Goal: Task Accomplishment & Management: Manage account settings

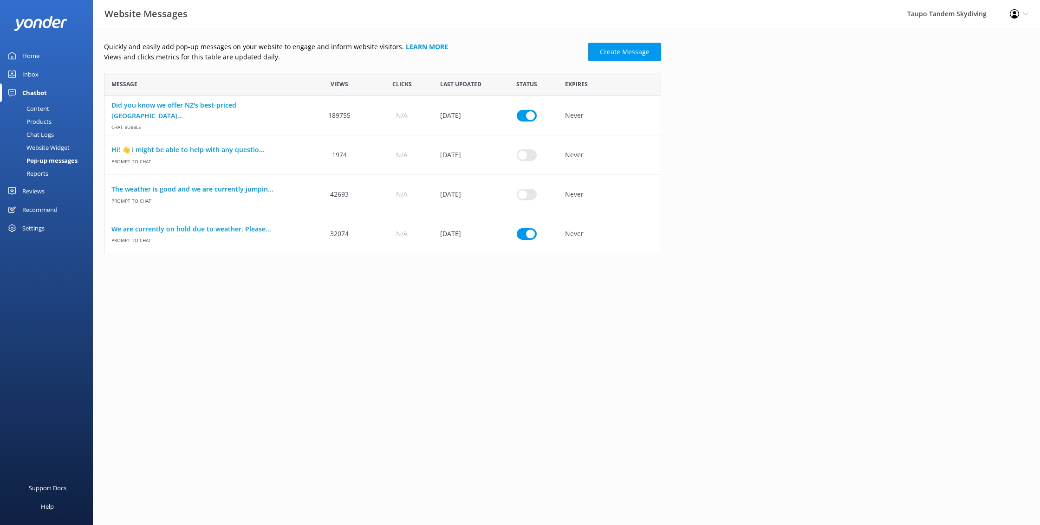
scroll to position [181, 557]
click at [518, 374] on html "Website Messages Taupo Tandem Skydiving Profile Settings Logout Home Inbox Chat…" at bounding box center [520, 262] width 1040 height 525
click at [524, 233] on input "row" at bounding box center [527, 234] width 20 height 12
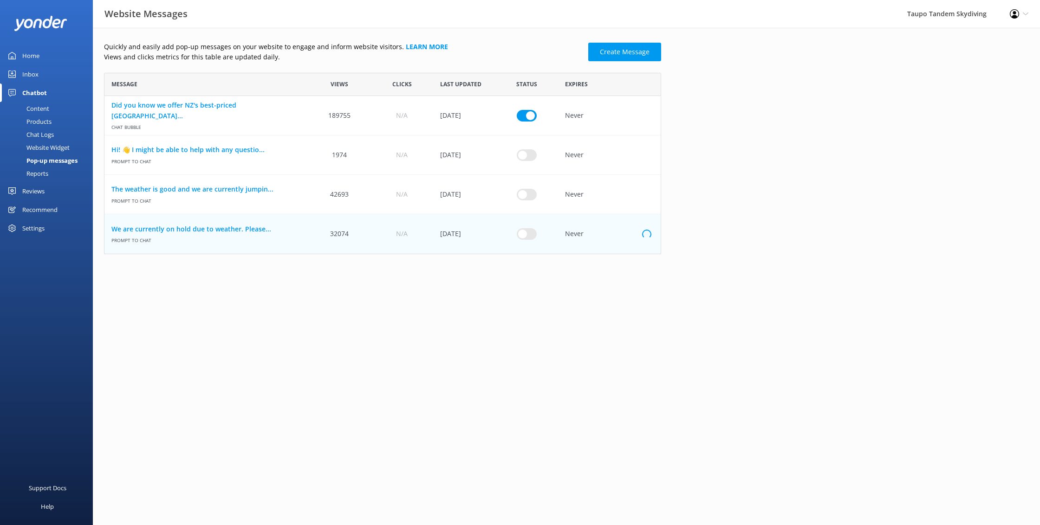
click at [523, 233] on input "row" at bounding box center [527, 234] width 20 height 12
checkbox input "true"
click at [526, 341] on html "Website Messages Taupo Tandem Skydiving Profile Settings Logout Home Inbox Chat…" at bounding box center [520, 262] width 1040 height 525
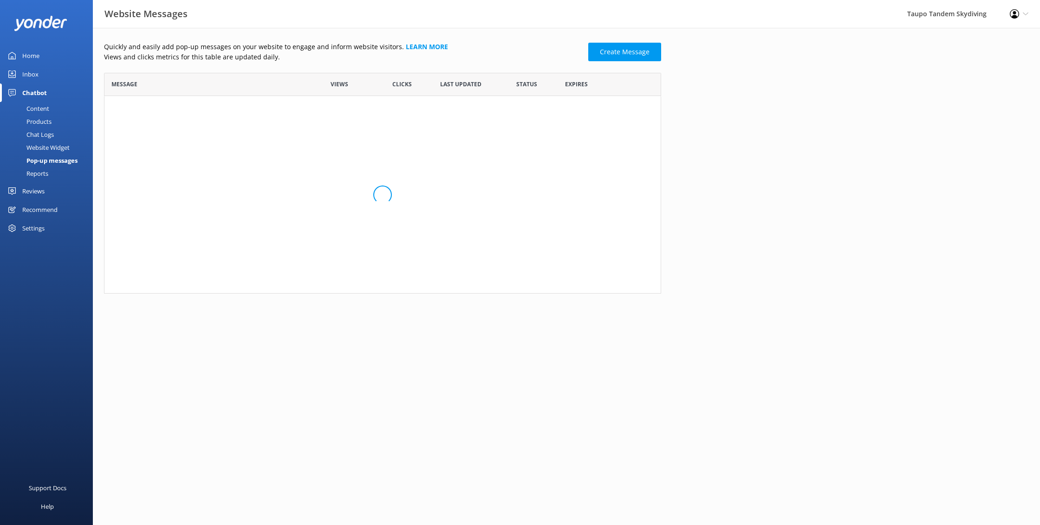
scroll to position [181, 557]
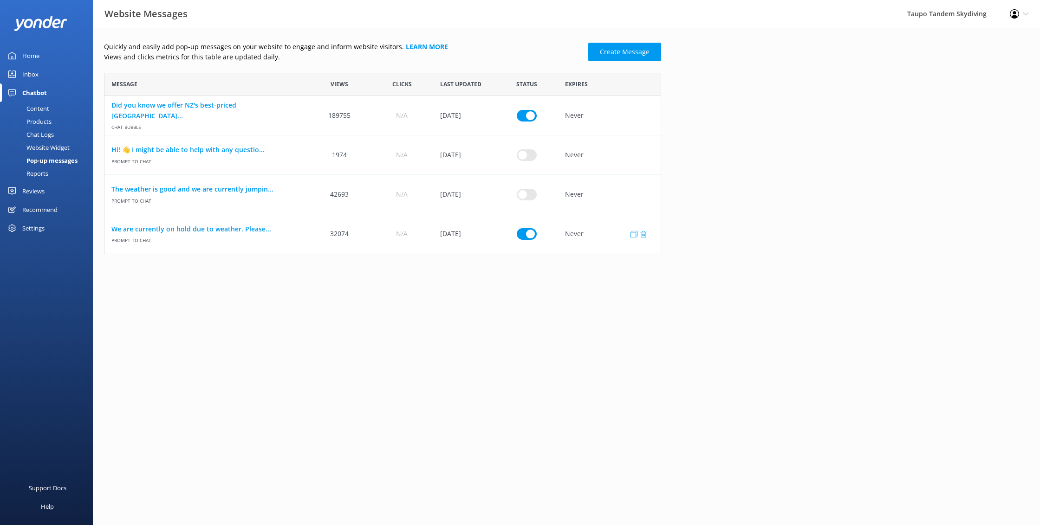
click at [523, 239] on input "row" at bounding box center [527, 234] width 20 height 12
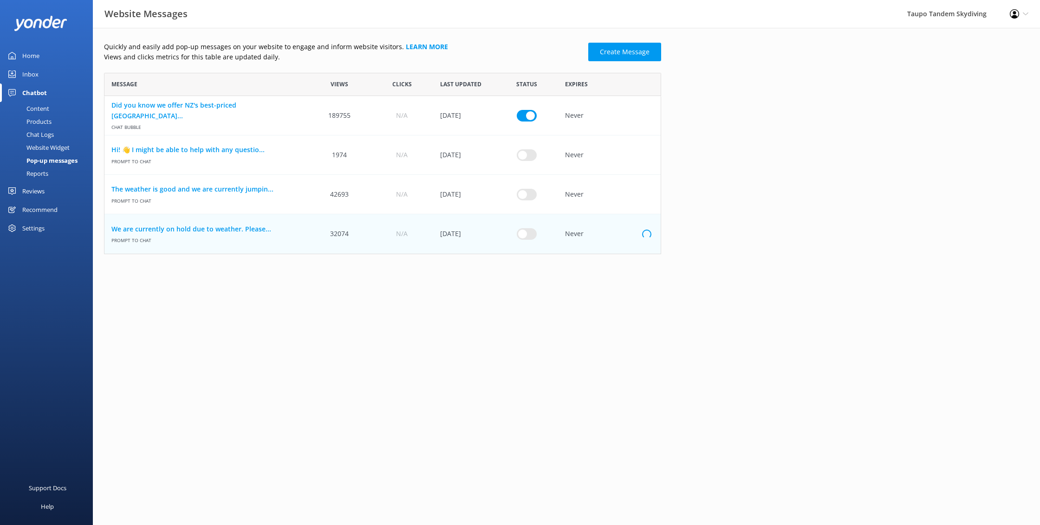
click at [559, 370] on html "Website Messages Taupo Tandem Skydiving Profile Settings Logout Home Inbox Chat…" at bounding box center [520, 262] width 1040 height 525
click at [416, 242] on div "N/A" at bounding box center [401, 233] width 62 height 39
click at [532, 237] on input "row" at bounding box center [527, 234] width 20 height 12
checkbox input "true"
